Goal: Transaction & Acquisition: Purchase product/service

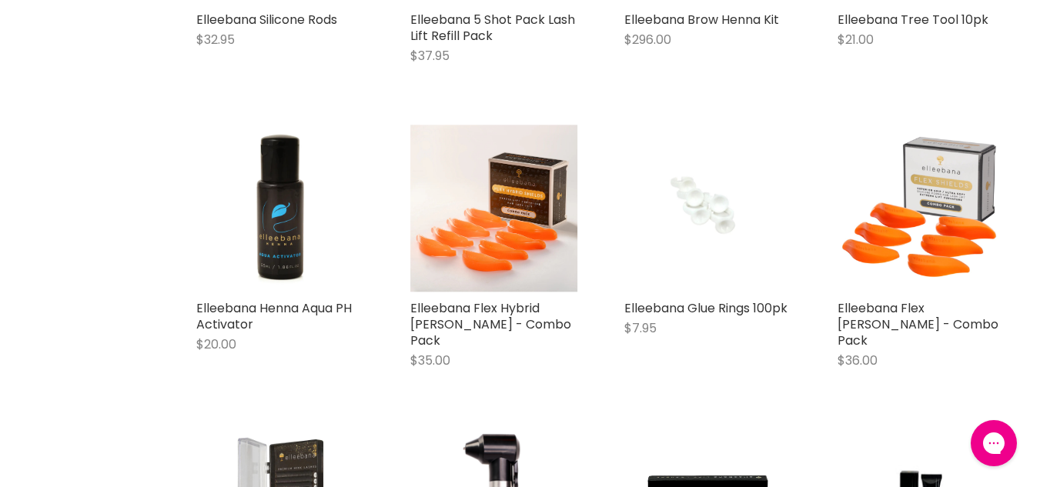
scroll to position [2984, 0]
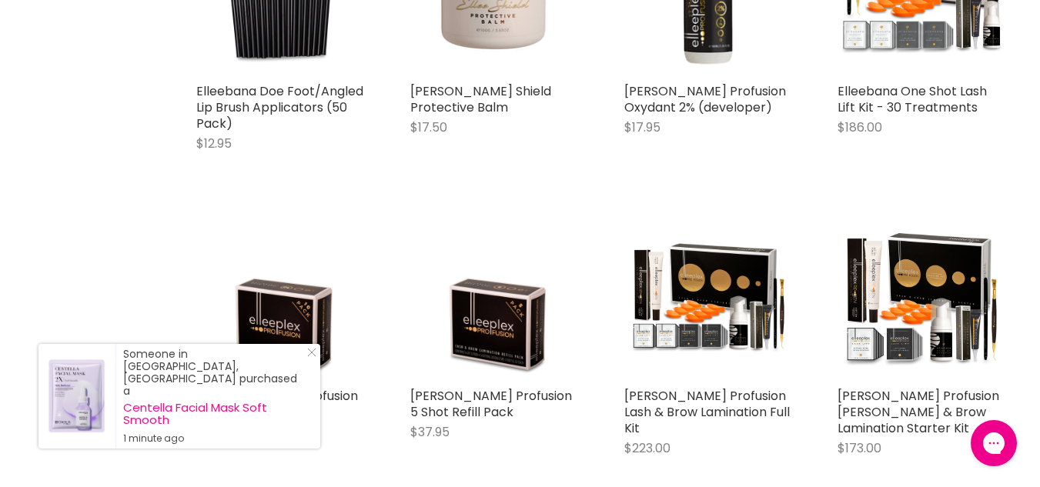
scroll to position [3886, 0]
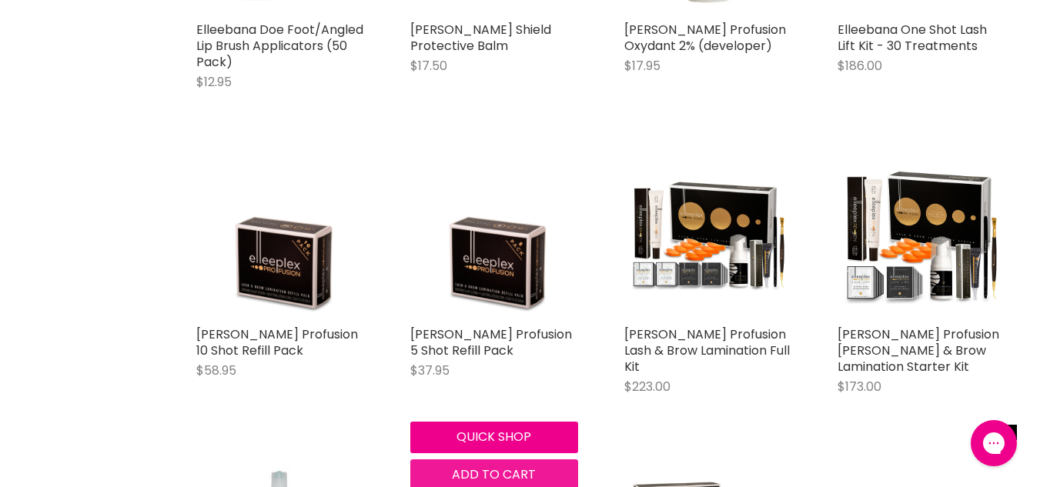
click at [468, 460] on button "Add to cart" at bounding box center [494, 475] width 168 height 31
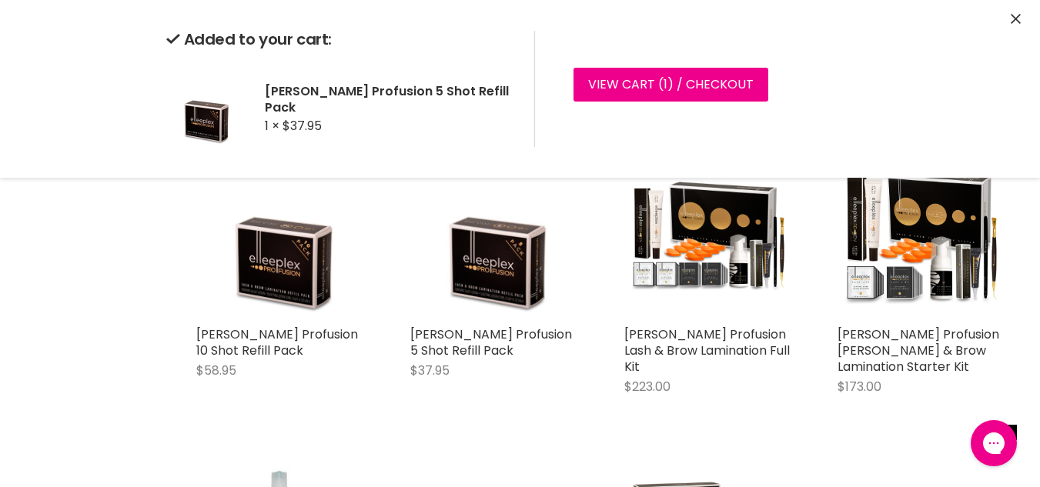
click at [1015, 17] on icon "Close" at bounding box center [1016, 19] width 10 height 10
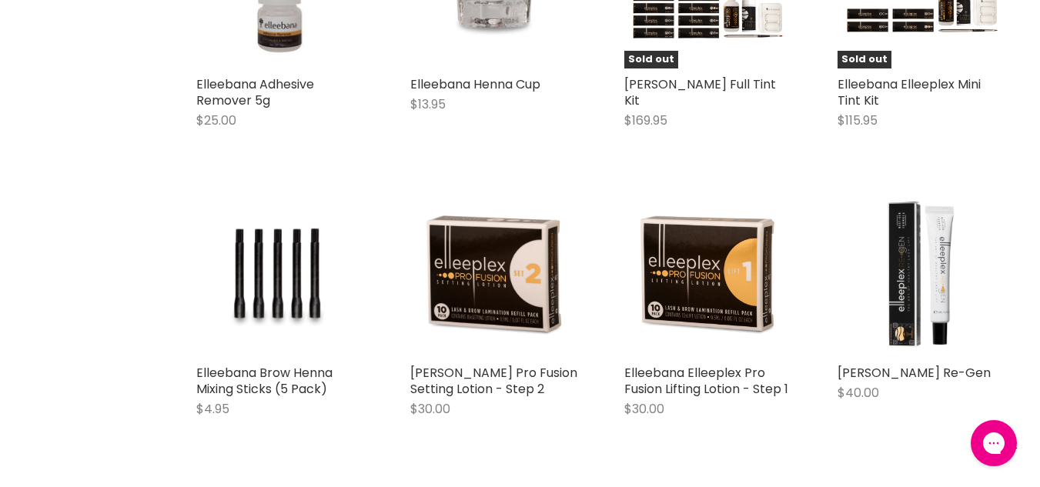
scroll to position [4460, 0]
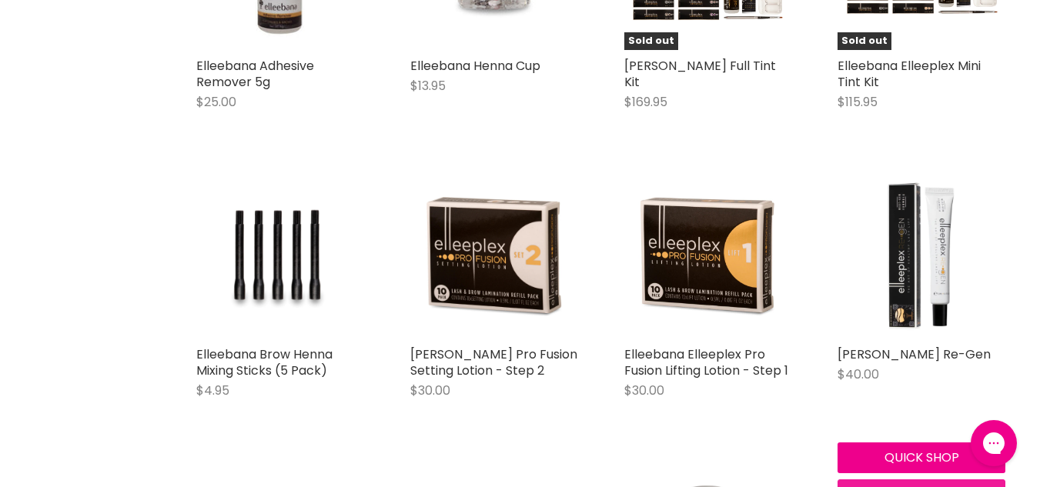
click at [887, 486] on span "Add to cart" at bounding box center [922, 495] width 84 height 18
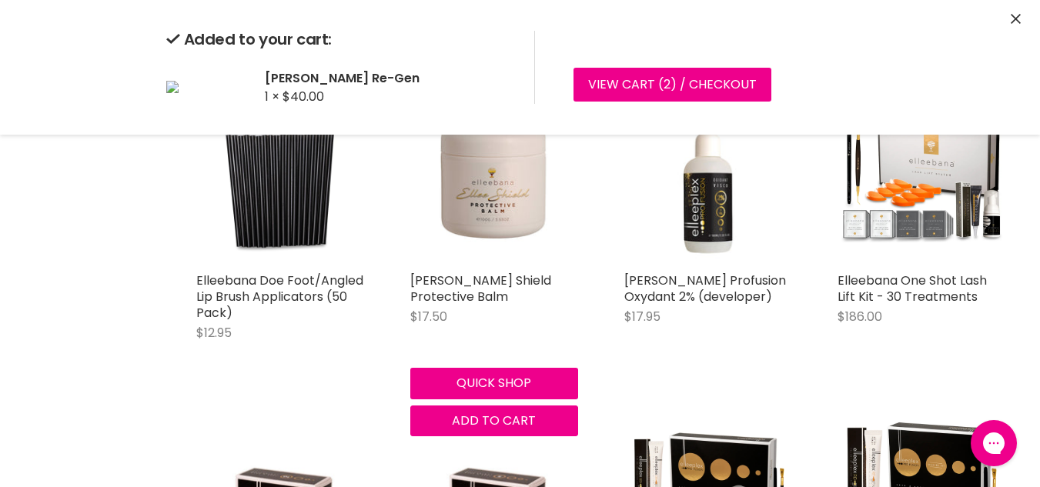
scroll to position [3654, 0]
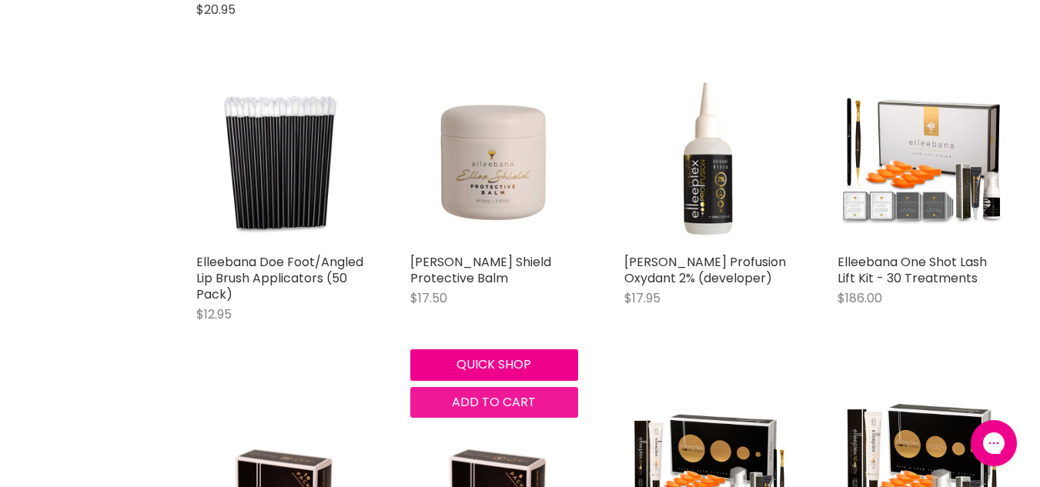
click at [477, 396] on button "Add to cart" at bounding box center [494, 402] width 168 height 31
click at [489, 393] on span "Add to cart" at bounding box center [494, 402] width 84 height 18
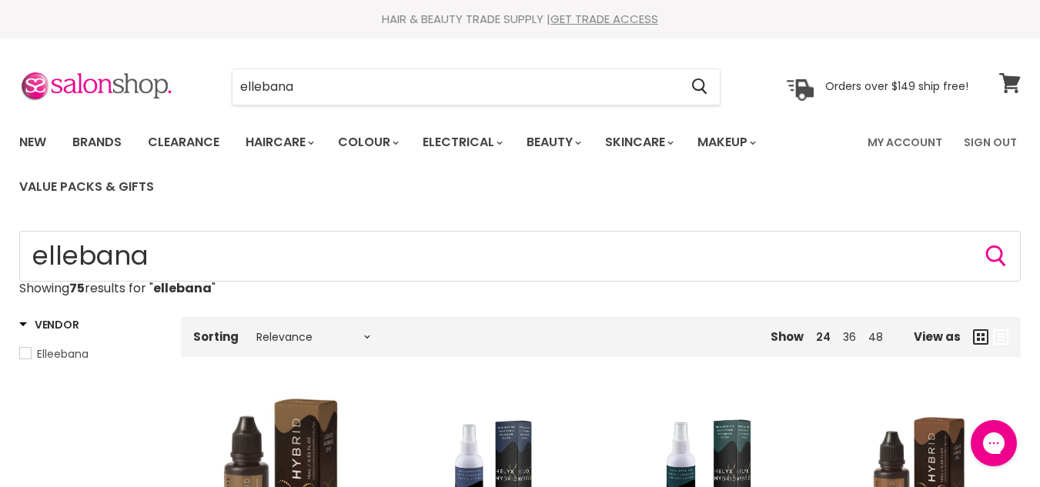
click at [1023, 84] on link "View cart" at bounding box center [1010, 82] width 37 height 35
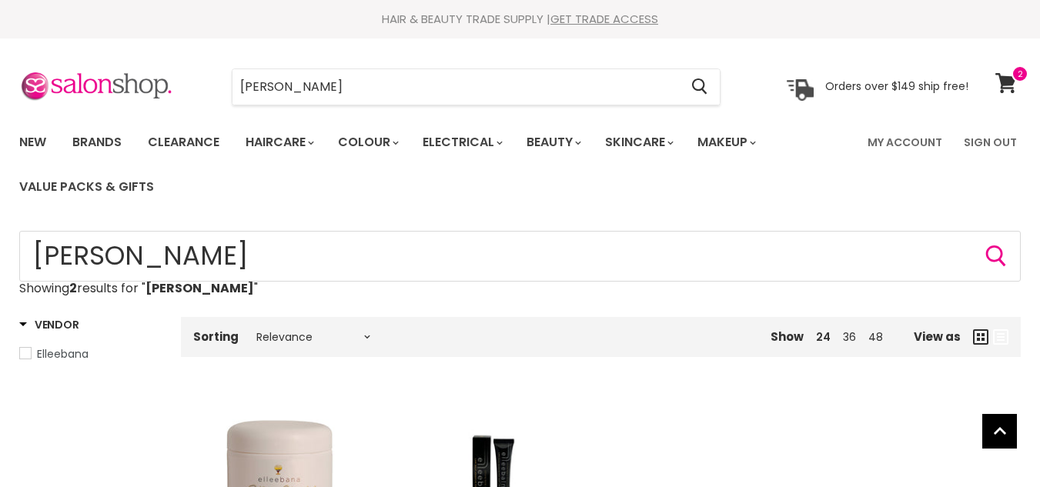
type input "[PERSON_NAME]"
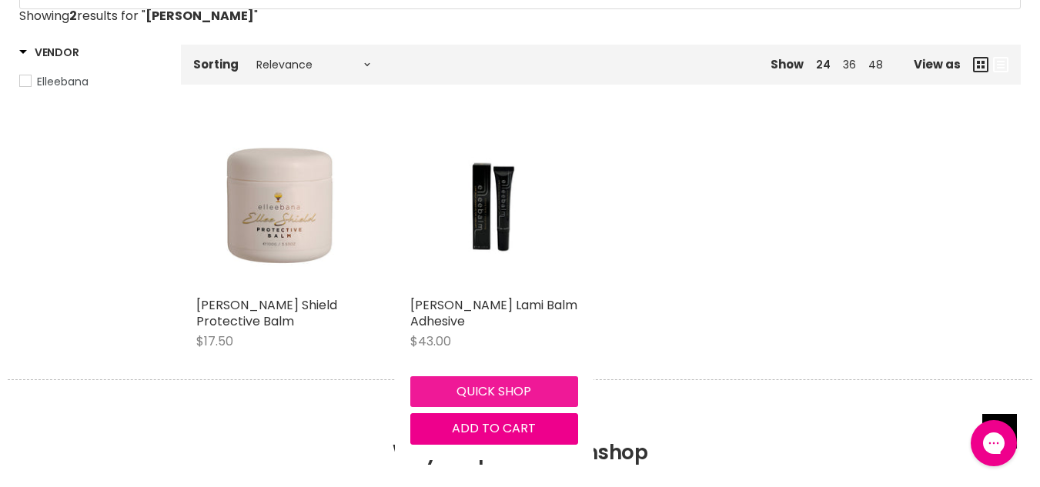
scroll to position [273, 0]
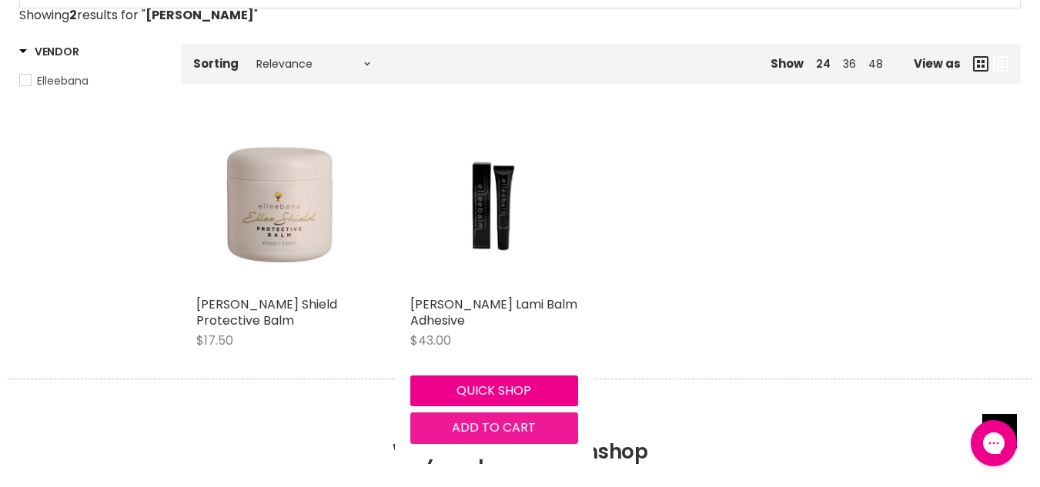
click at [522, 427] on span "Add to cart" at bounding box center [494, 428] width 84 height 18
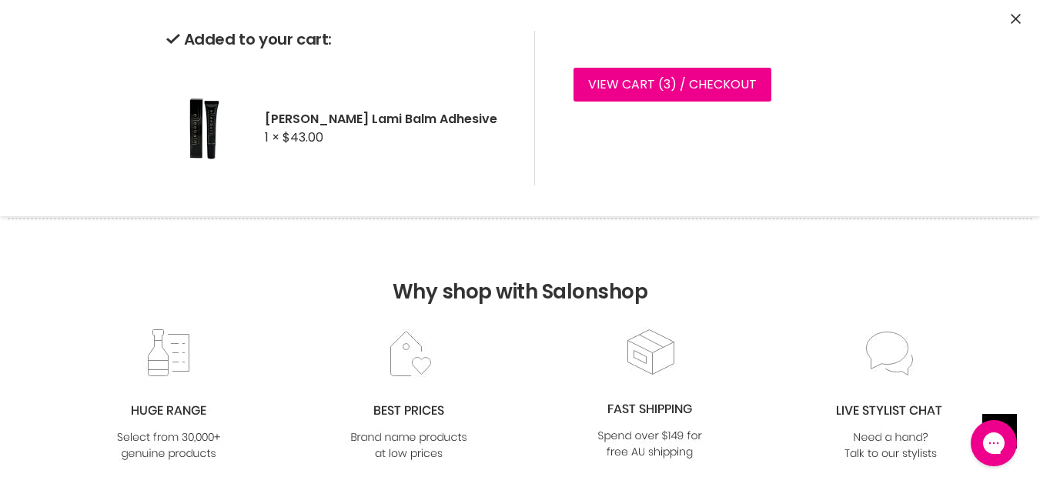
scroll to position [434, 0]
